Goal: Find specific page/section: Find specific page/section

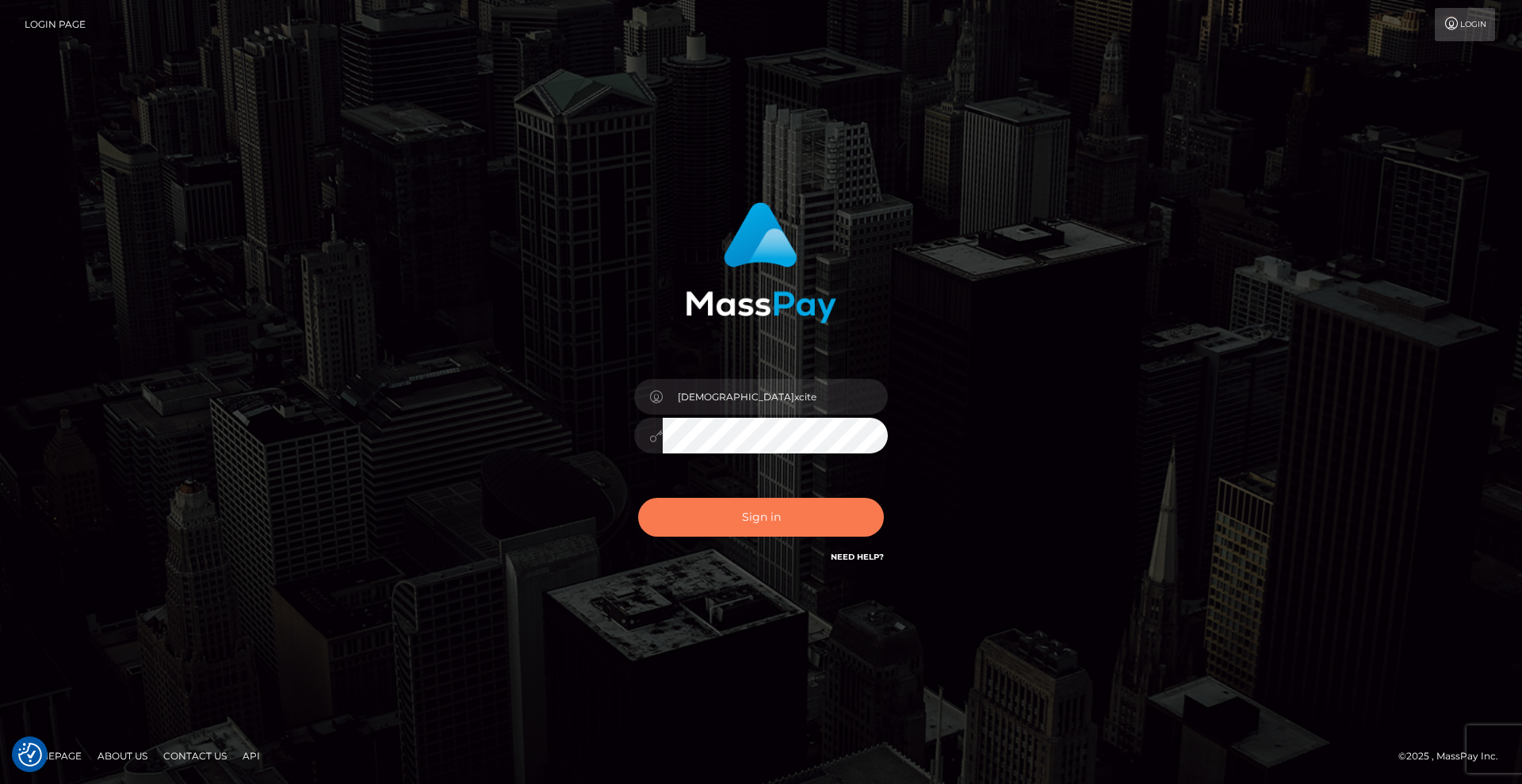
click at [787, 510] on button "Sign in" at bounding box center [761, 517] width 246 height 39
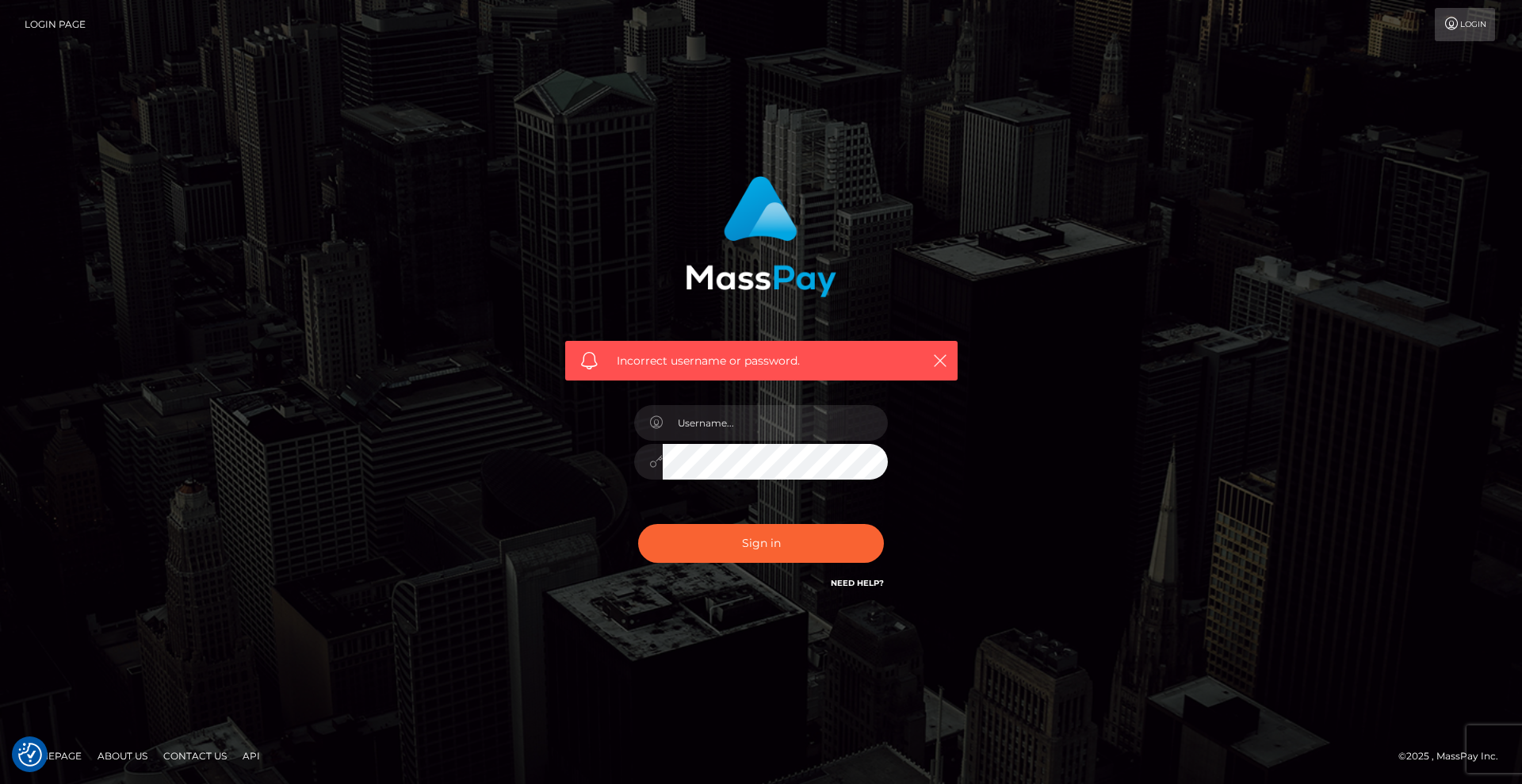
checkbox input "true"
click at [727, 414] on input "text" at bounding box center [775, 423] width 225 height 36
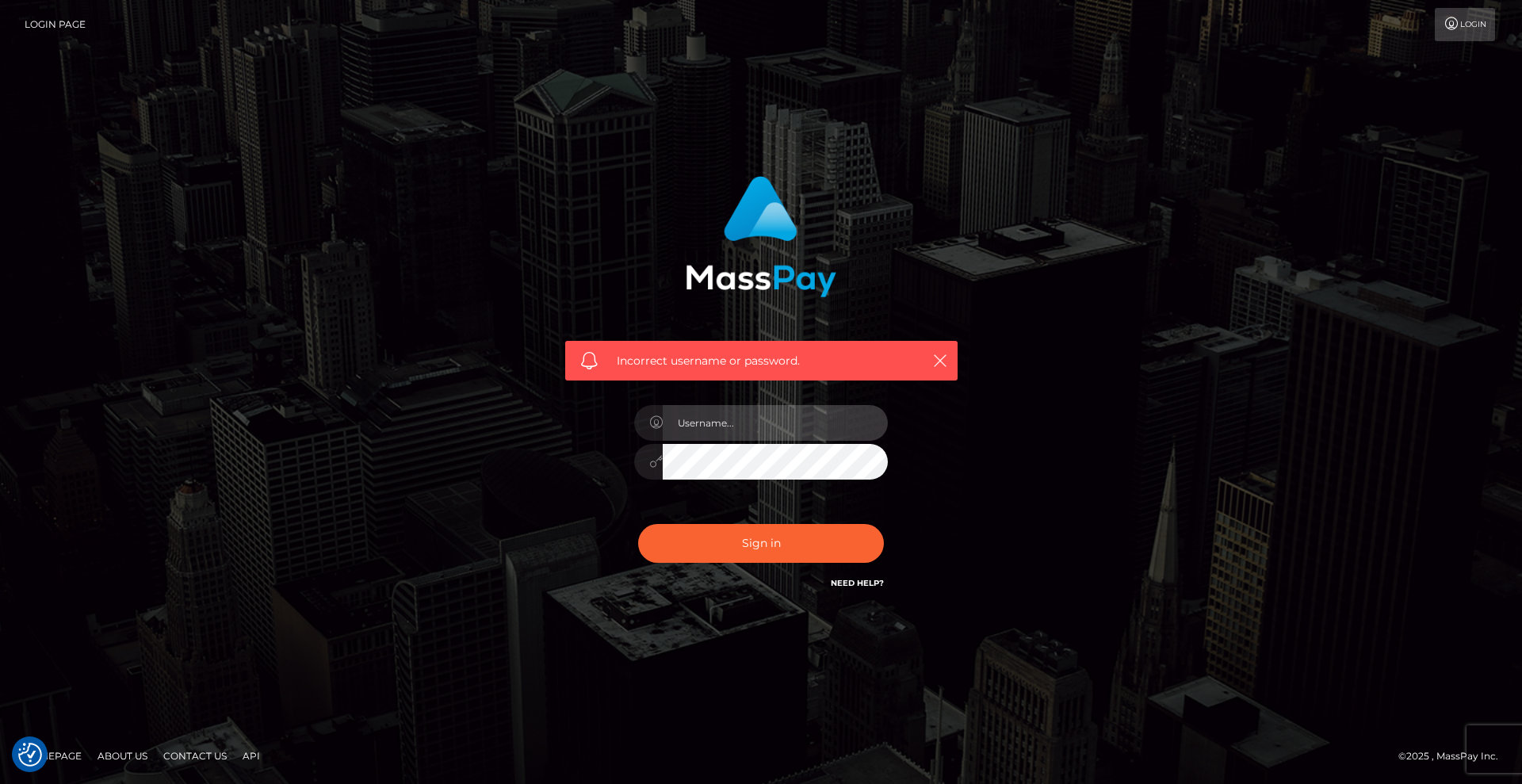
type input "Christian.xcite"
click at [759, 536] on button "Sign in" at bounding box center [761, 543] width 246 height 39
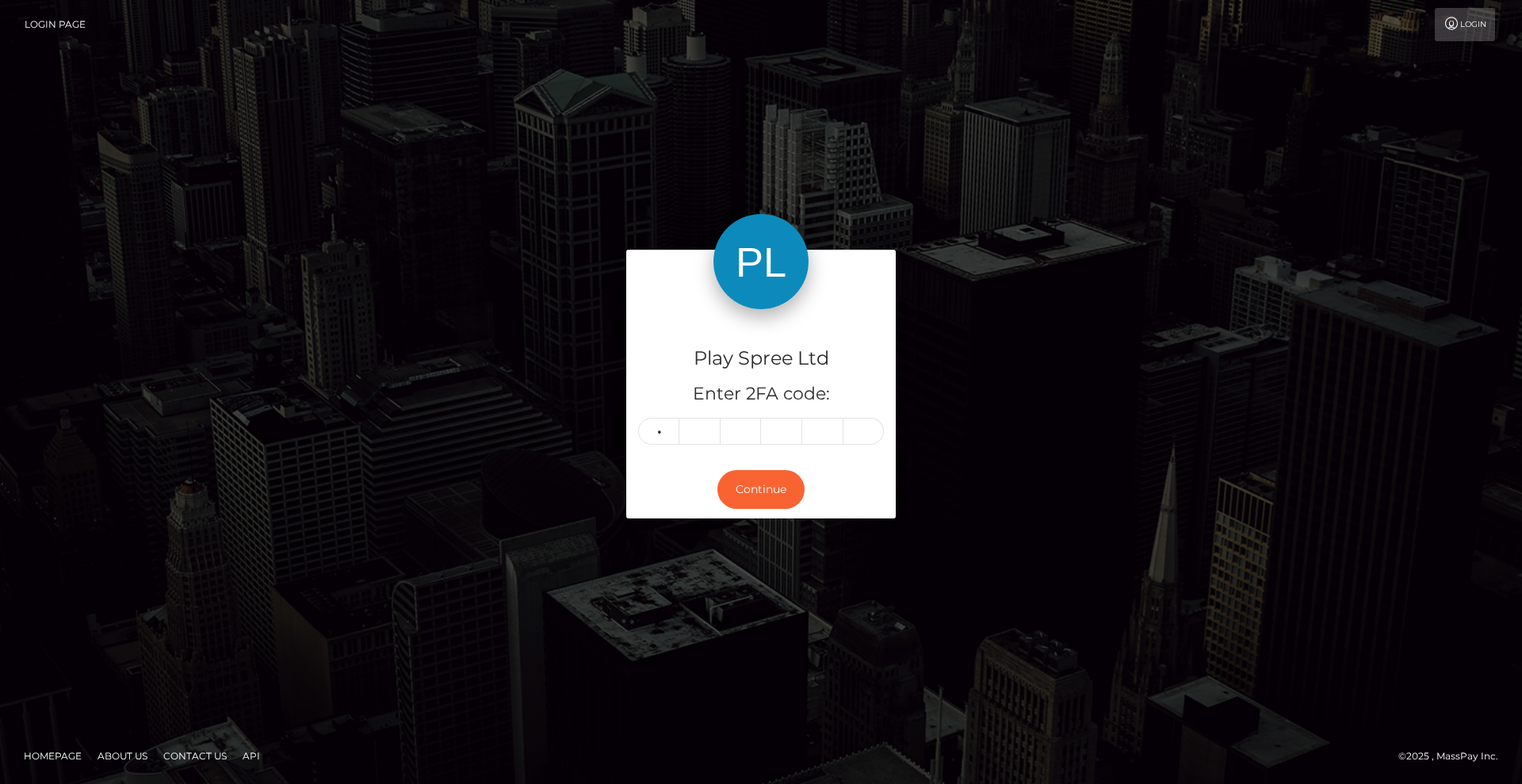
type input "3"
type input "7"
type input "3"
type input "1"
type input "6"
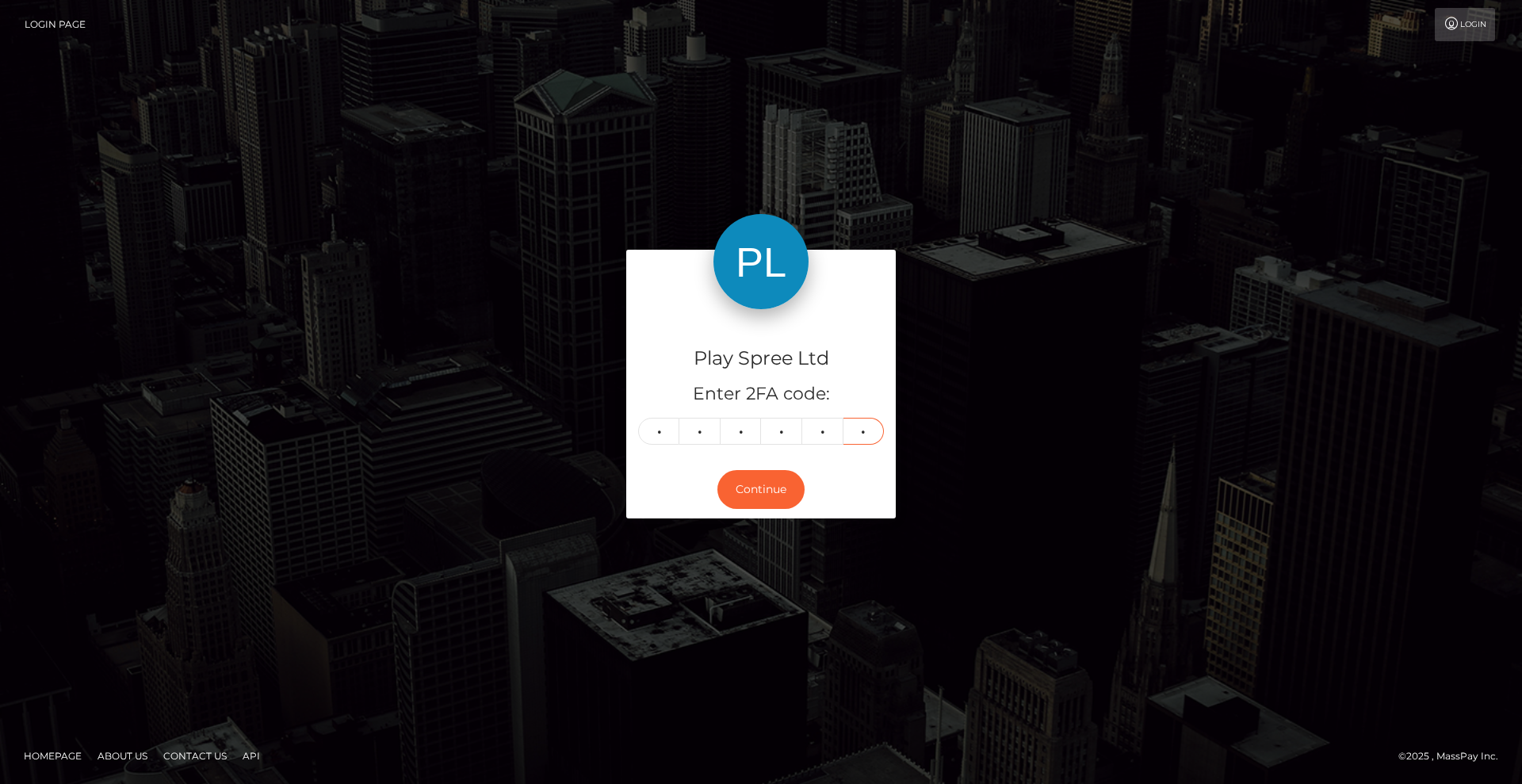
type input "8"
click at [947, 209] on div "Play Spree Ltd Enter 2FA code: 3 7 3 1 6 8 373168 Continue" at bounding box center [761, 392] width 1522 height 522
click at [918, 137] on div "Play Spree Ltd Enter 2FA code: 3 7 3 1 6 8 373168 Continue" at bounding box center [761, 392] width 1522 height 522
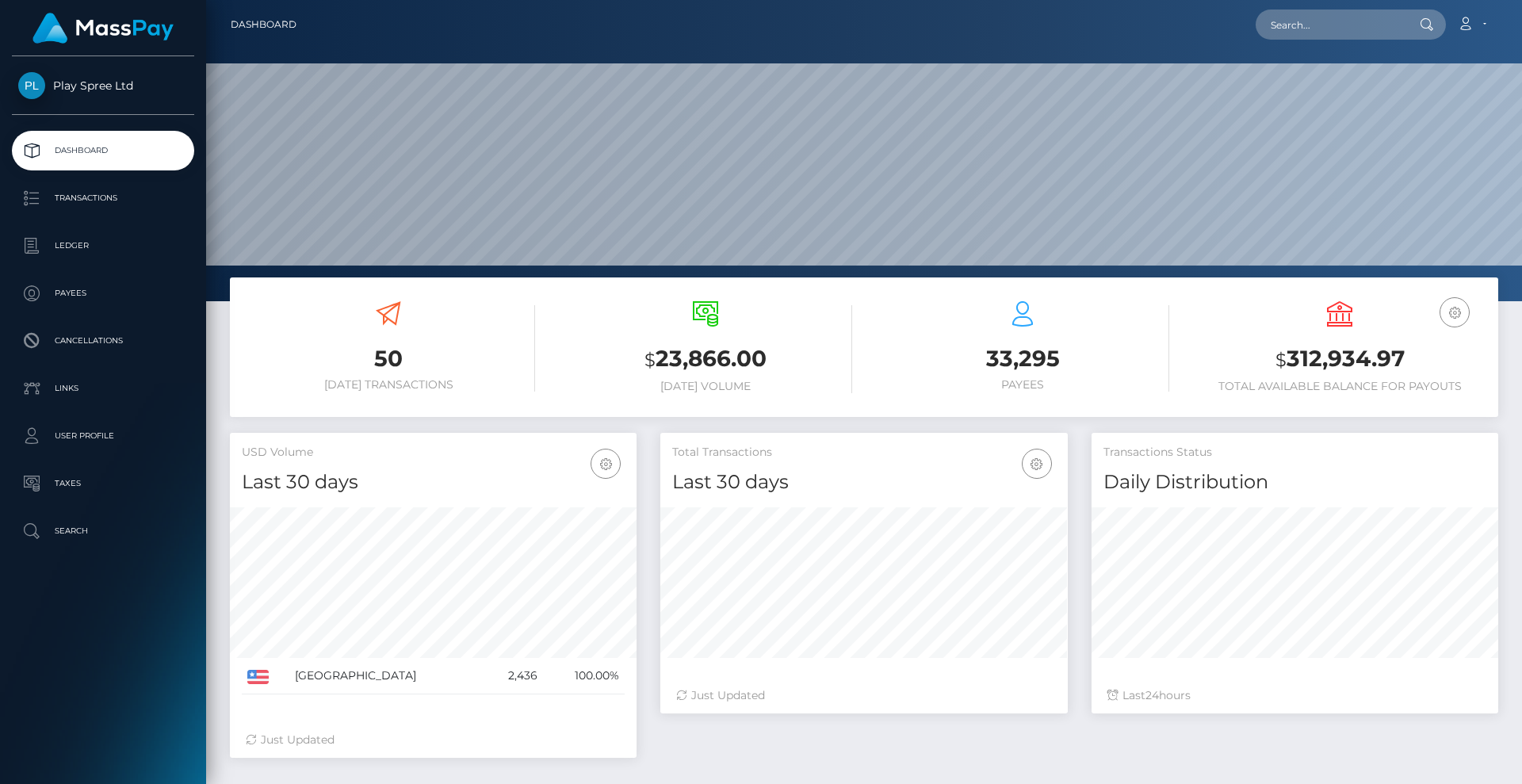
scroll to position [282, 408]
click at [1302, 10] on input "text" at bounding box center [1331, 24] width 149 height 30
paste input "d8217dbf-09d5-4ef0-b2ea-c78ee61398fd"
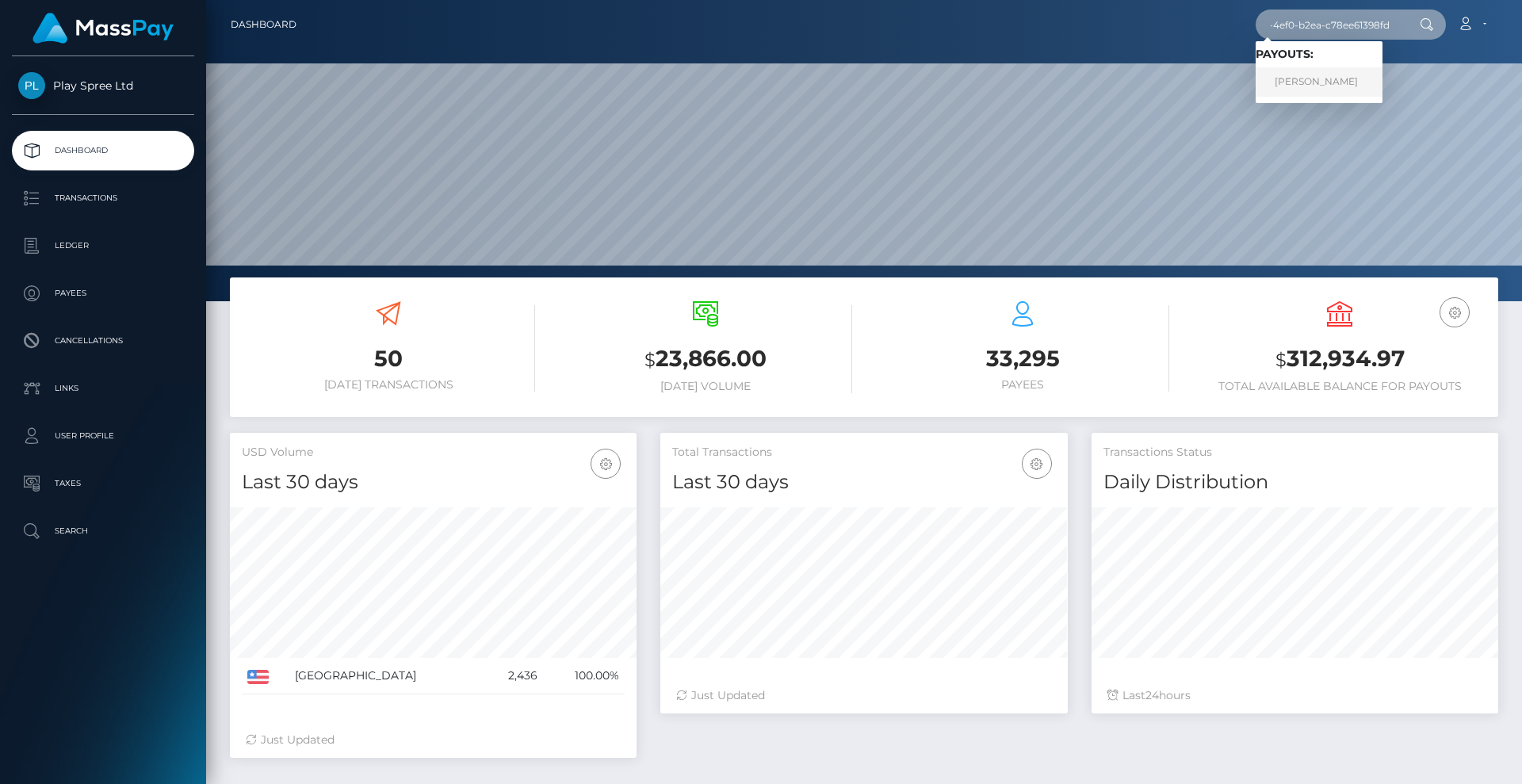
type input "d8217dbf-09d5-4ef0-b2ea-c78ee61398fd"
click at [1312, 77] on link "KEESHA LATONYA CLOIRD" at bounding box center [1319, 82] width 127 height 30
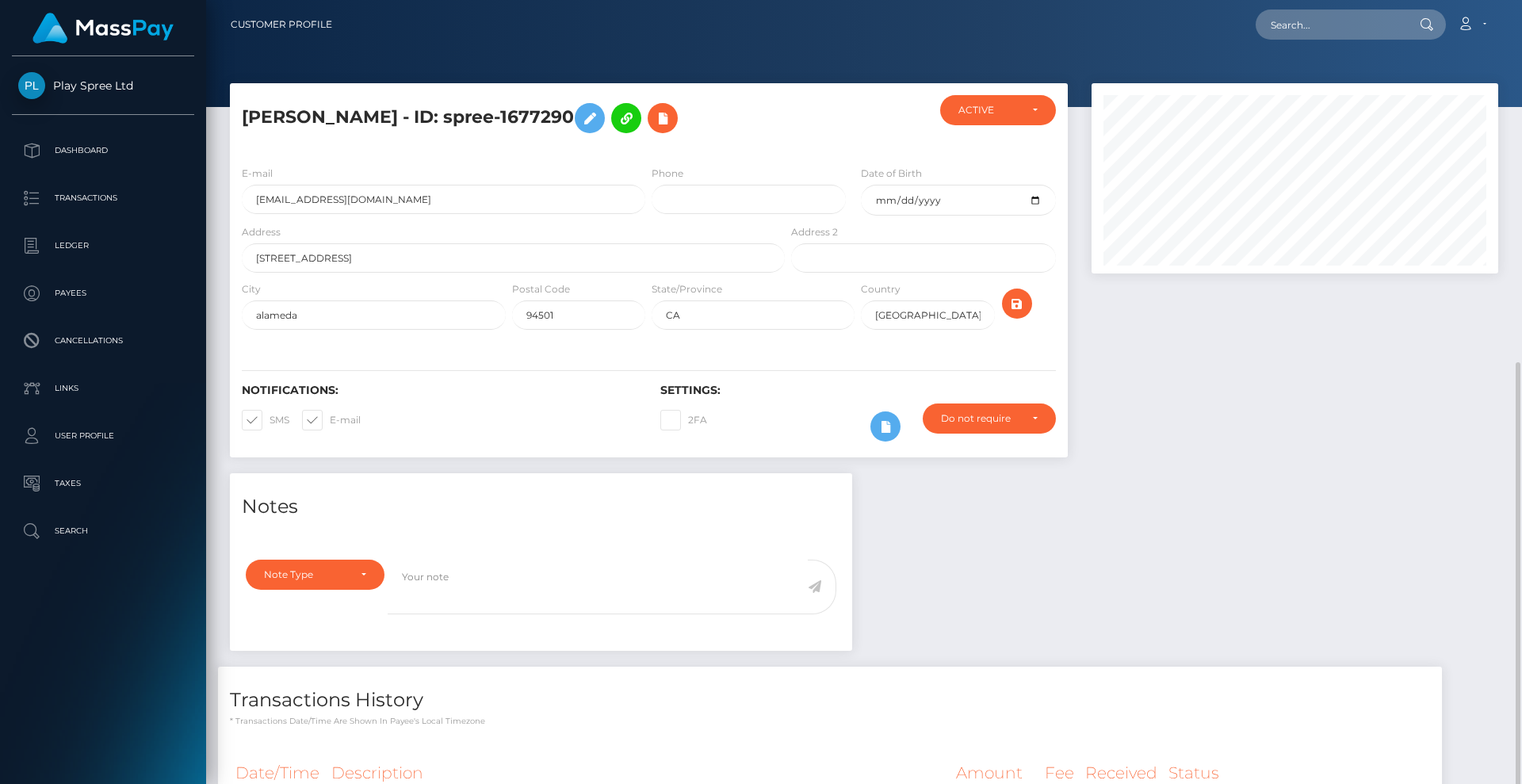
scroll to position [202, 0]
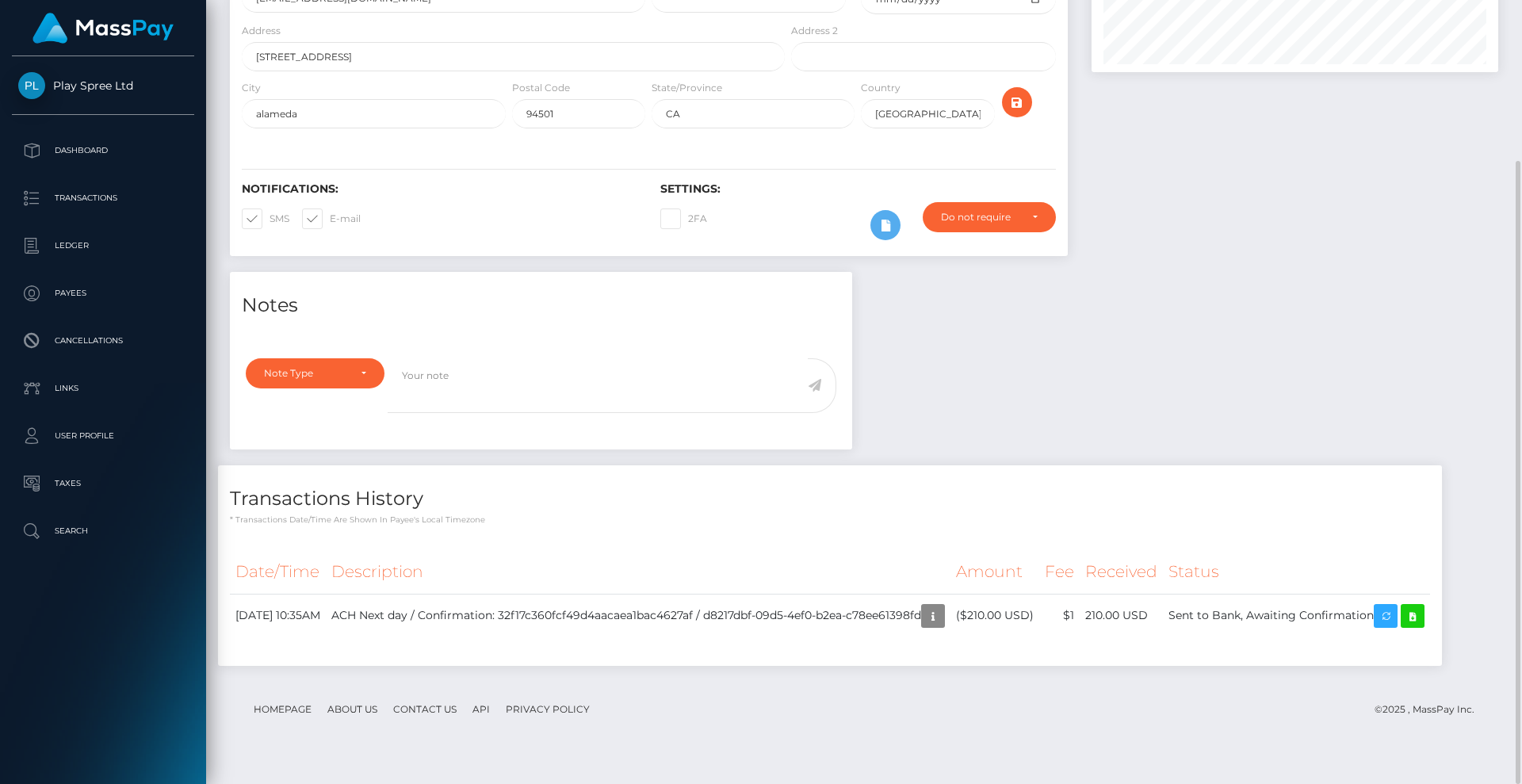
click at [1313, 657] on div "Date/Time Description Amount Fee Received Status" at bounding box center [829, 603] width 1200 height 107
